Goal: Obtain resource: Download file/media

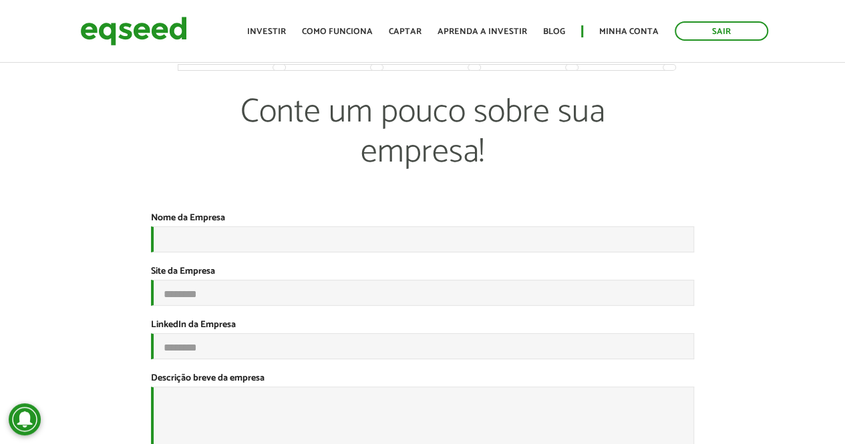
click at [255, 29] on ul "Início Investir Como funciona Captar Aprenda a investir Blog Minha conta Sair" at bounding box center [508, 30] width 535 height 19
click at [282, 29] on link "Investir" at bounding box center [266, 31] width 39 height 9
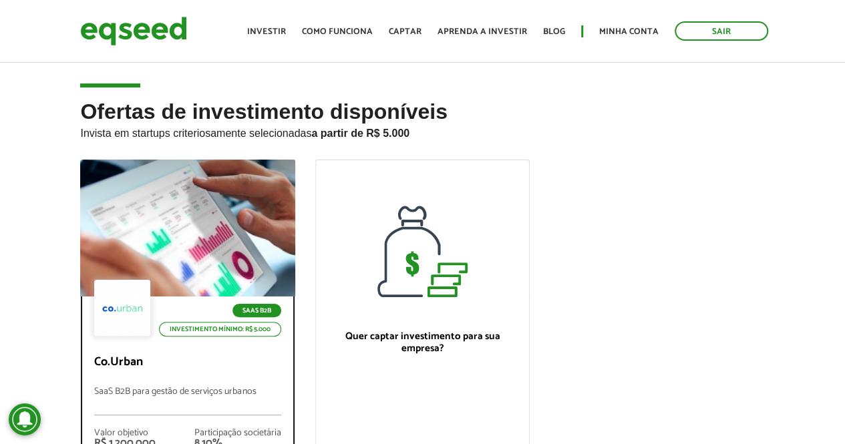
click at [232, 249] on div at bounding box center [188, 228] width 258 height 164
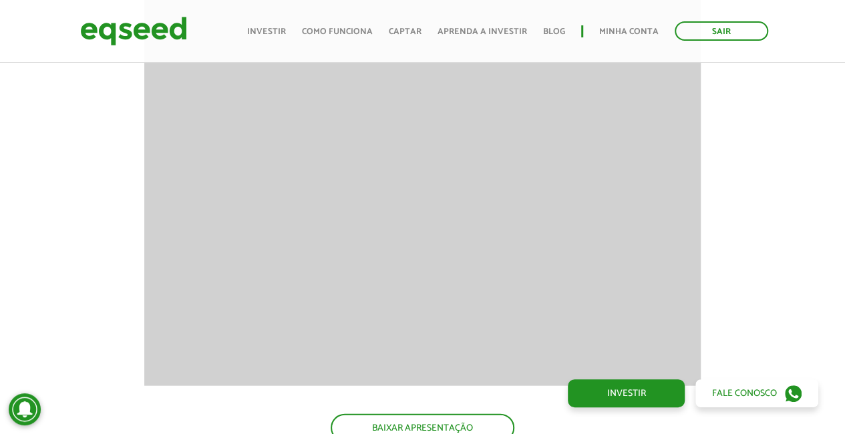
scroll to position [1403, 0]
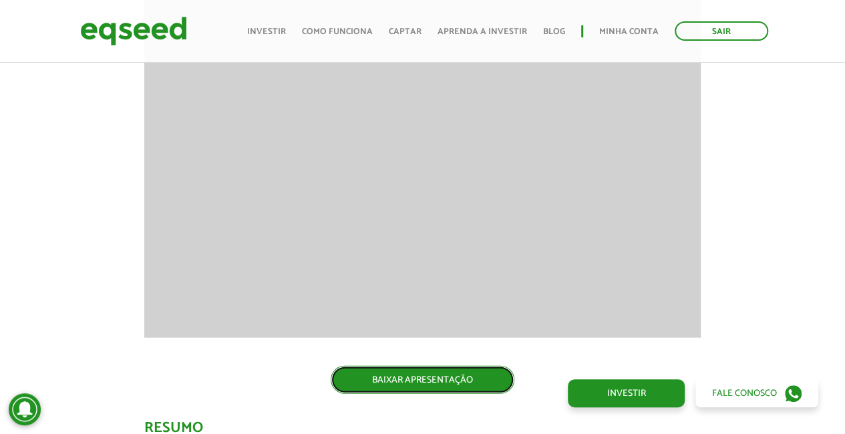
click at [400, 383] on link "BAIXAR APRESENTAÇÃO" at bounding box center [423, 380] width 184 height 28
